Goal: Information Seeking & Learning: Learn about a topic

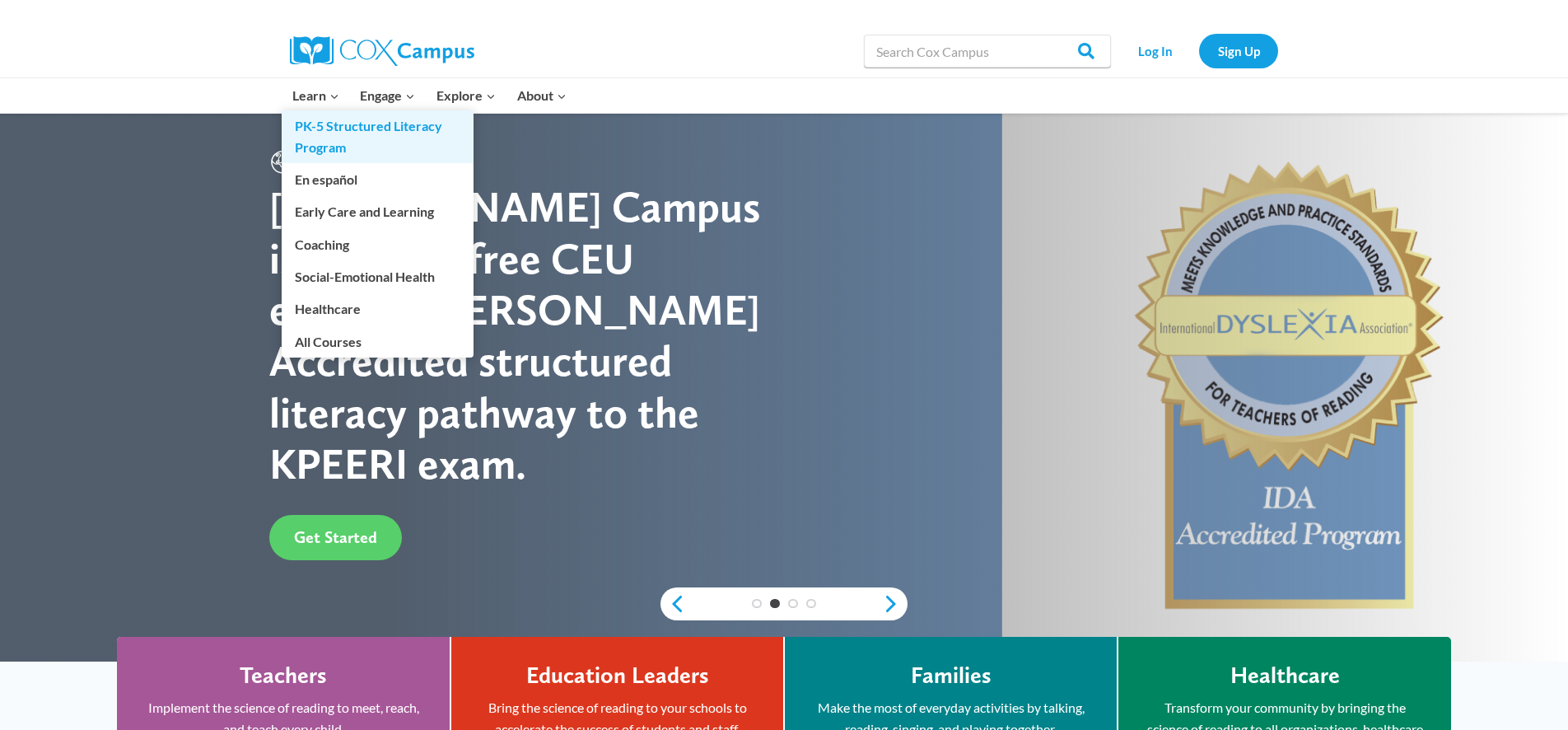
click at [332, 132] on link "PK-5 Structured Literacy Program" at bounding box center [377, 137] width 192 height 53
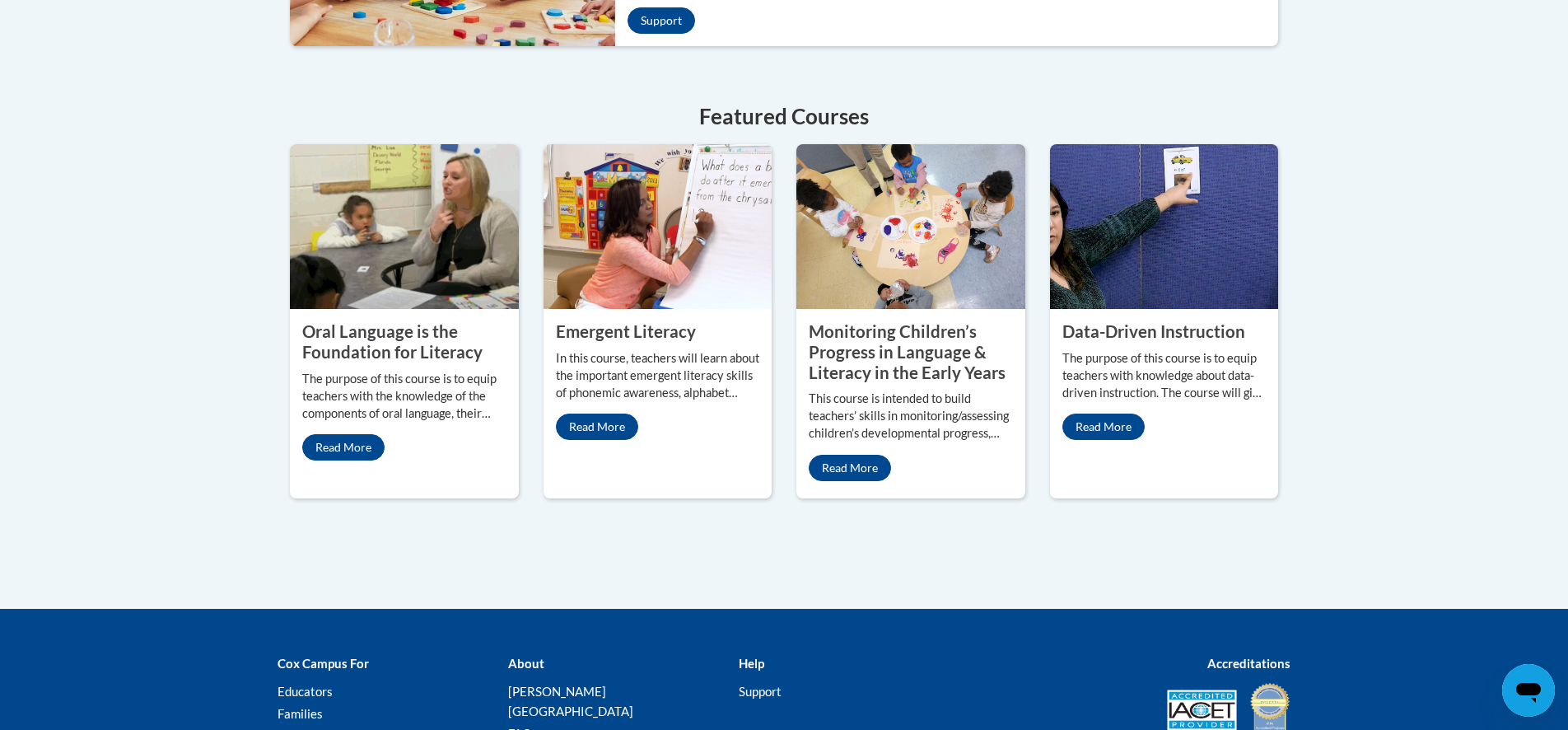
scroll to position [733, 0]
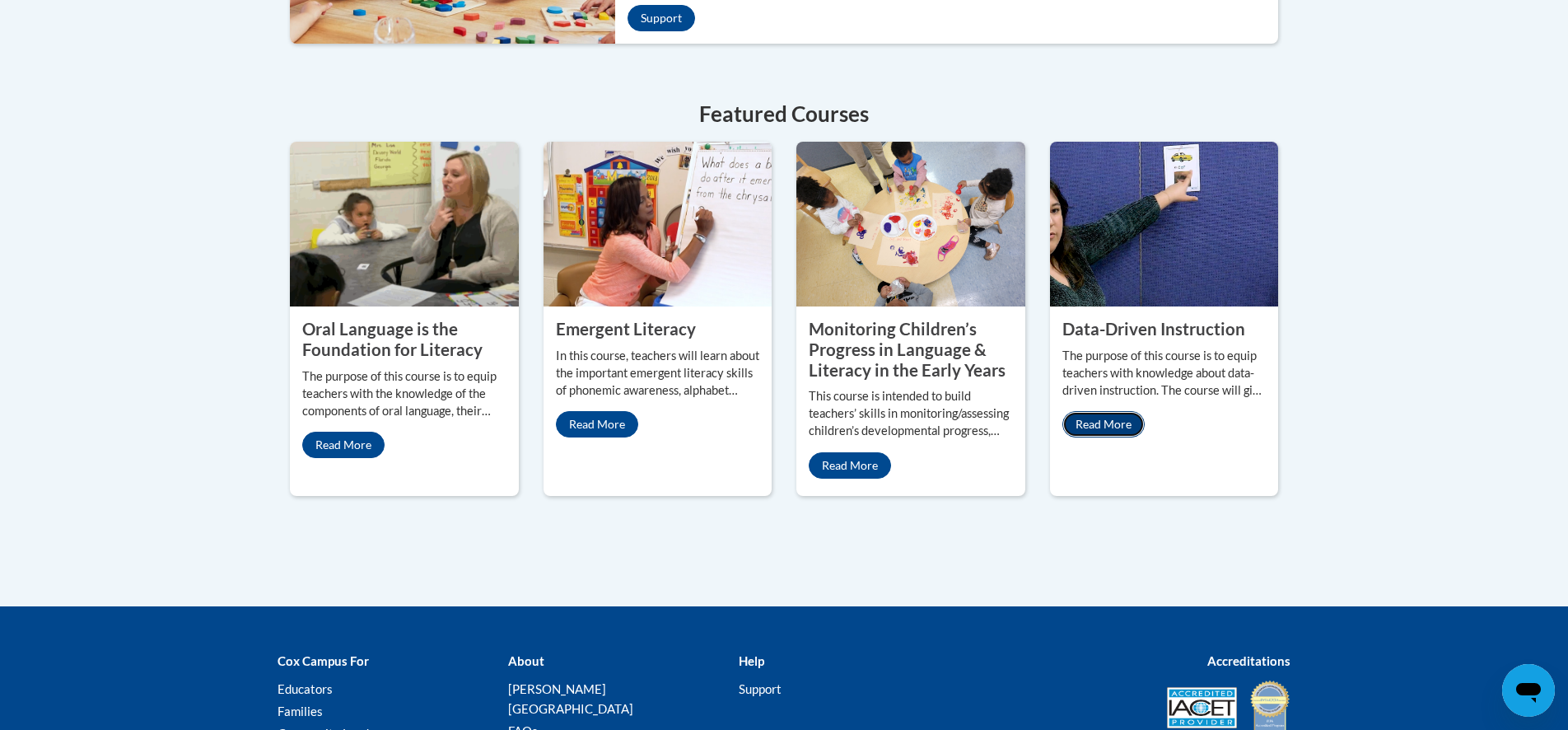
click at [1112, 411] on link "Read More" at bounding box center [1103, 425] width 82 height 26
